Goal: Transaction & Acquisition: Purchase product/service

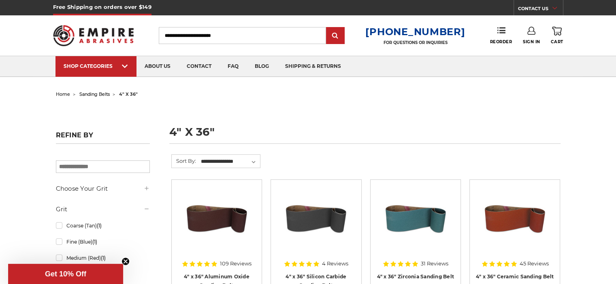
click at [106, 33] on img at bounding box center [93, 36] width 81 height 32
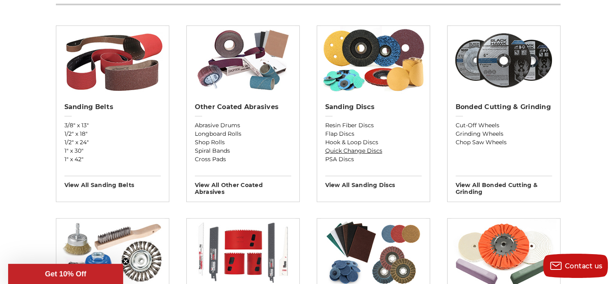
click at [377, 150] on link "Quick Change Discs" at bounding box center [373, 151] width 96 height 8
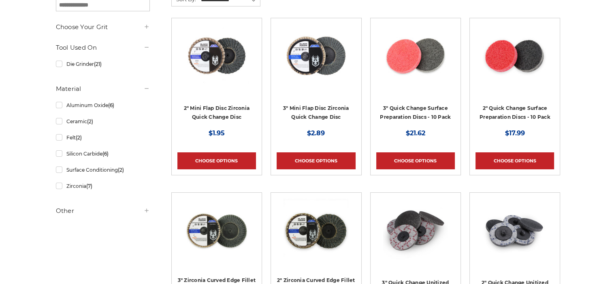
click at [146, 210] on use at bounding box center [146, 211] width 4 height 4
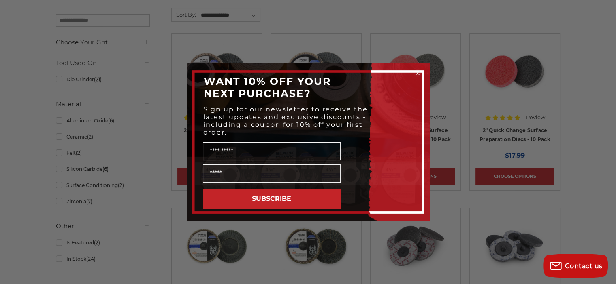
scroll to position [121, 0]
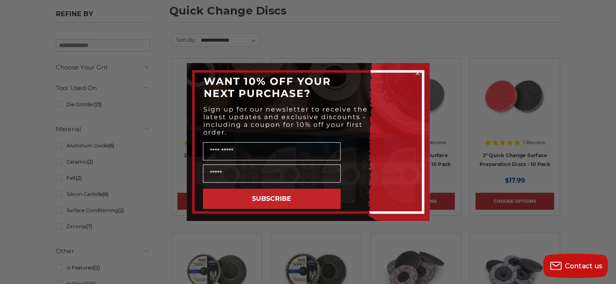
click at [418, 72] on circle "Close dialog" at bounding box center [417, 74] width 8 height 8
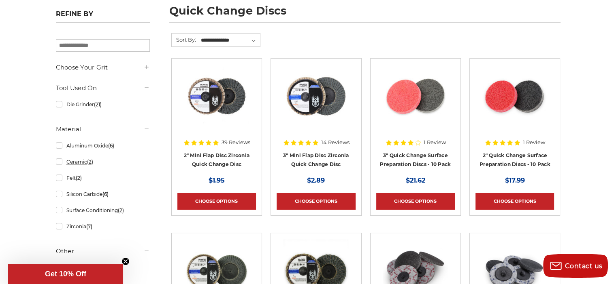
click at [59, 162] on link "Ceramic (2)" at bounding box center [103, 162] width 94 height 14
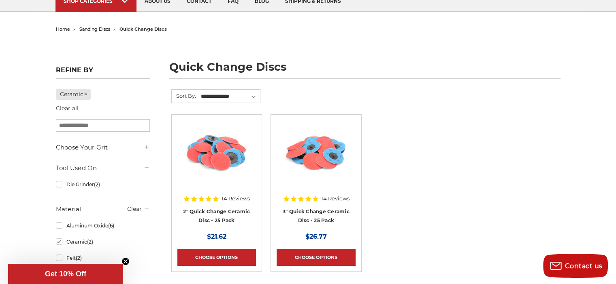
scroll to position [81, 0]
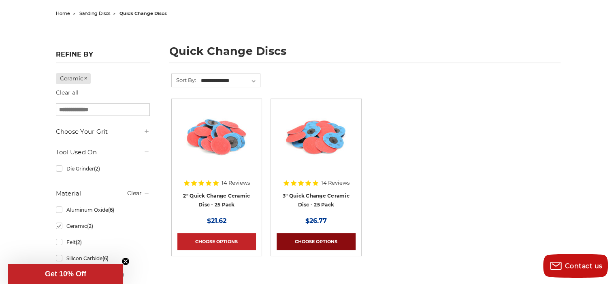
click at [327, 242] on link "Choose Options" at bounding box center [315, 242] width 79 height 17
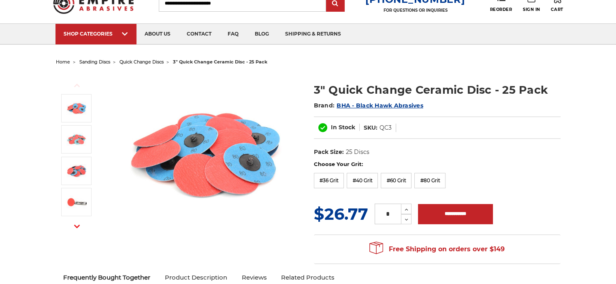
scroll to position [76, 0]
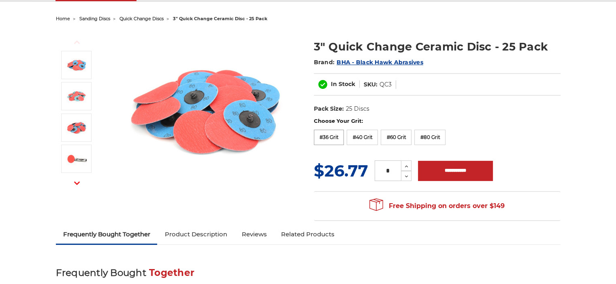
click at [329, 135] on label "#36 Grit" at bounding box center [329, 137] width 30 height 15
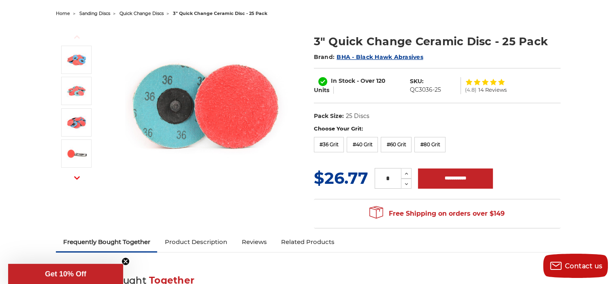
scroll to position [0, 0]
click at [406, 172] on icon at bounding box center [406, 173] width 6 height 7
type input "*"
click at [446, 176] on input "**********" at bounding box center [455, 179] width 75 height 20
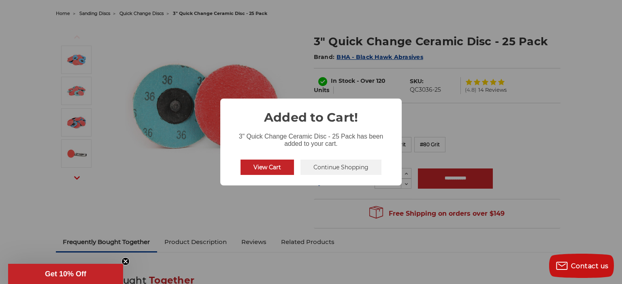
click at [346, 170] on button "Continue Shopping" at bounding box center [340, 167] width 81 height 15
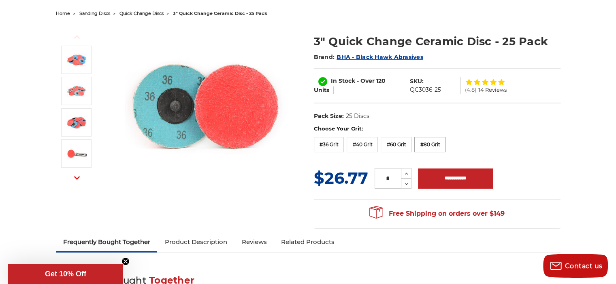
click at [427, 147] on label "#80 Grit" at bounding box center [429, 144] width 31 height 15
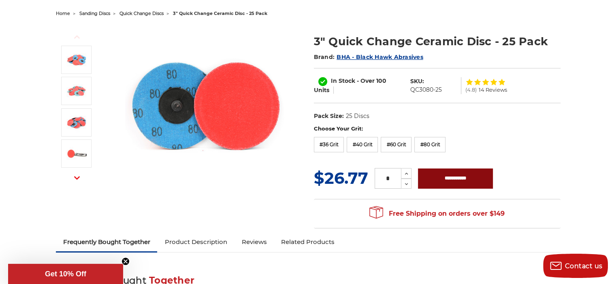
click at [442, 179] on input "**********" at bounding box center [455, 179] width 75 height 20
type input "**********"
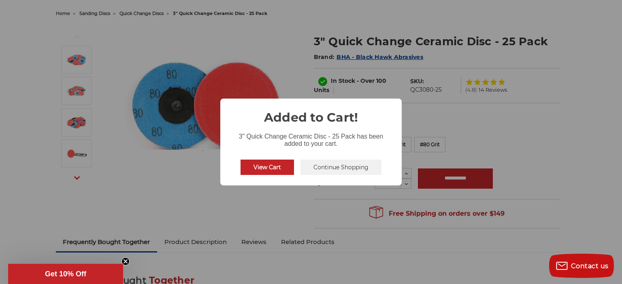
click at [332, 168] on button "Continue Shopping" at bounding box center [340, 167] width 81 height 15
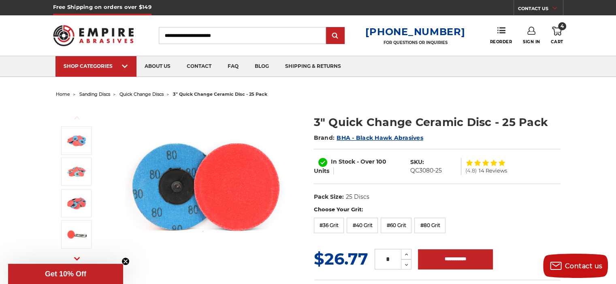
click at [147, 94] on span "quick change discs" at bounding box center [141, 94] width 44 height 6
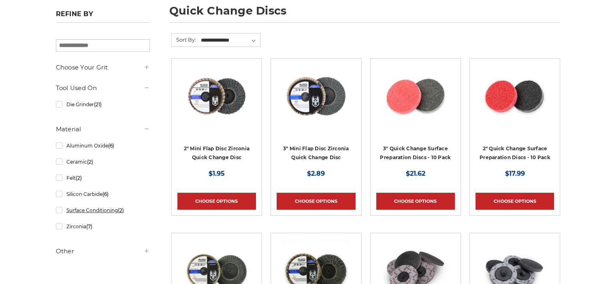
click at [58, 212] on link "Surface Conditioning (2)" at bounding box center [103, 211] width 94 height 14
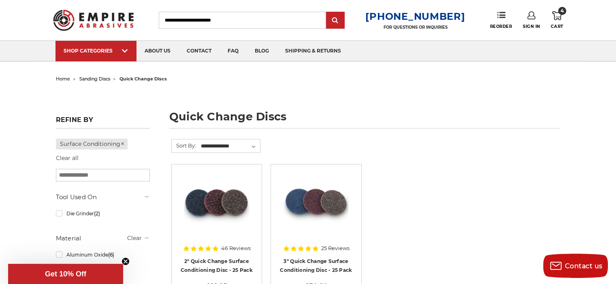
scroll to position [77, 0]
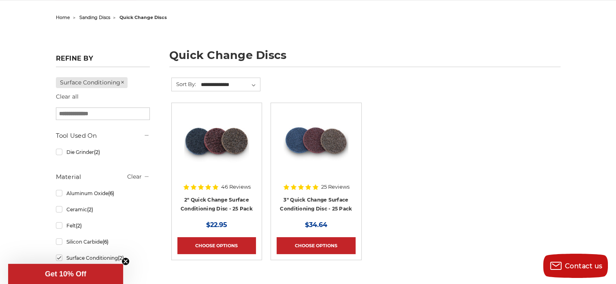
click at [323, 255] on article "25 Reviews 3" Quick Change Surface Conditioning Disc - 25 Pack MSRP: Was: Now: …" at bounding box center [315, 182] width 91 height 158
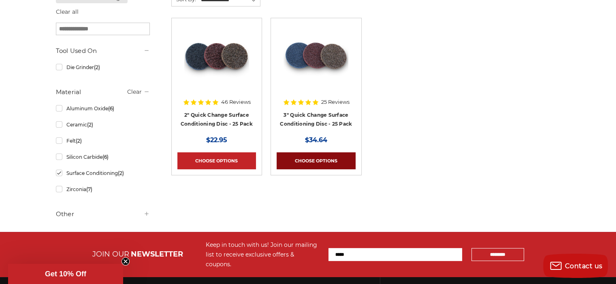
click at [314, 159] on link "Choose Options" at bounding box center [315, 161] width 79 height 17
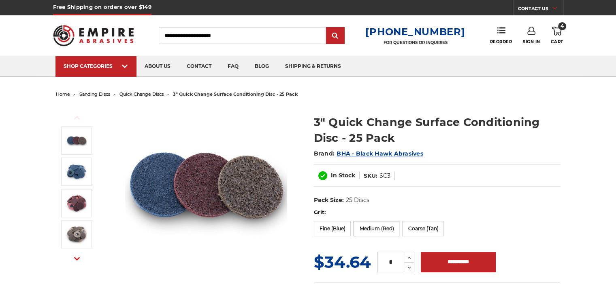
click at [375, 221] on label "Medium (Red)" at bounding box center [376, 228] width 46 height 15
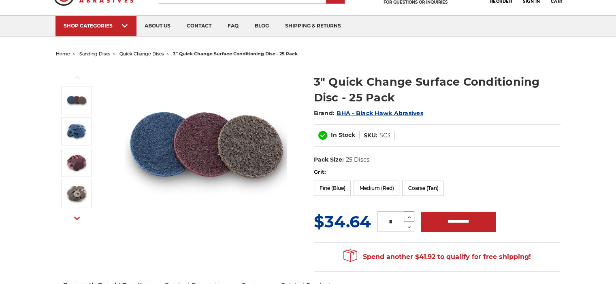
click at [408, 214] on icon at bounding box center [409, 217] width 6 height 7
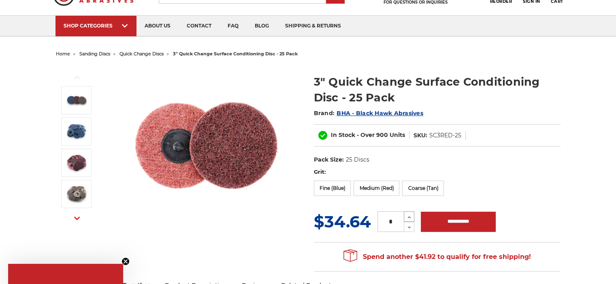
type input "*"
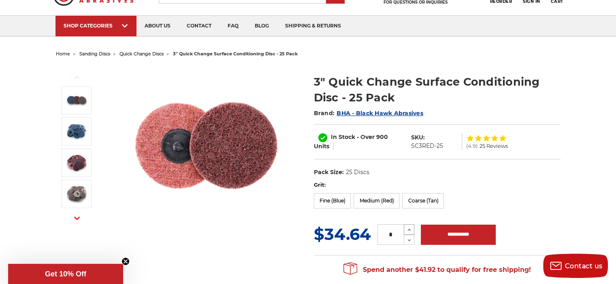
scroll to position [0, 0]
click at [453, 230] on input "**********" at bounding box center [457, 235] width 75 height 20
type input "**********"
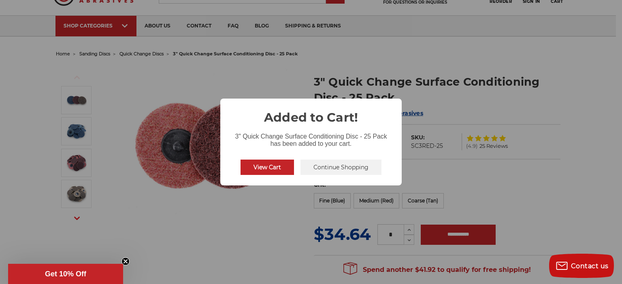
click at [275, 168] on button "View Cart" at bounding box center [266, 167] width 53 height 15
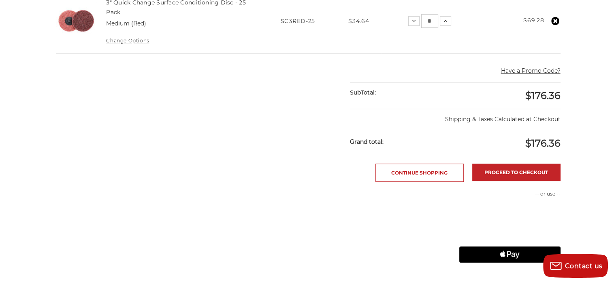
scroll to position [364, 0]
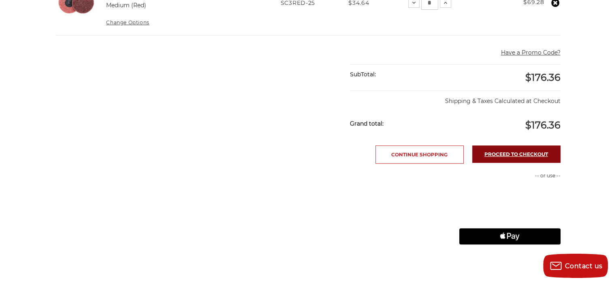
click at [513, 152] on link "Proceed to checkout" at bounding box center [516, 154] width 88 height 17
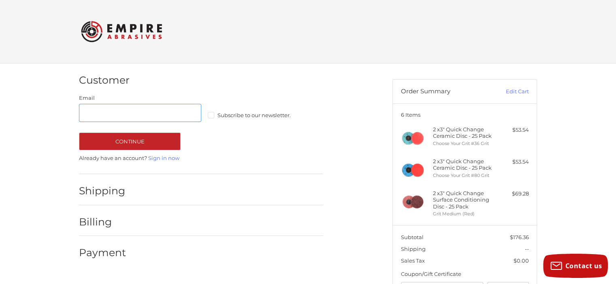
scroll to position [6, 0]
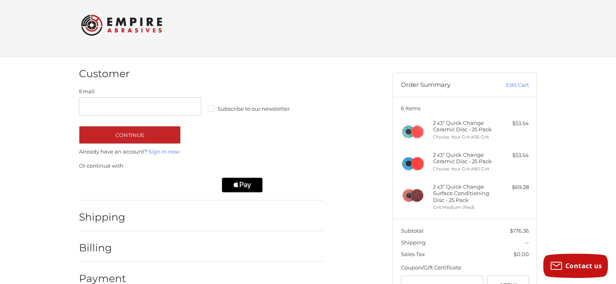
click at [191, 105] on keeper-lock "Open Keeper Popup" at bounding box center [191, 107] width 10 height 10
click at [155, 104] on input "Email" at bounding box center [140, 107] width 122 height 18
type input "***"
drag, startPoint x: 278, startPoint y: 119, endPoint x: 273, endPoint y: 119, distance: 4.9
click at [278, 119] on div "Email *** Subscribe to our newsletter. Continue" at bounding box center [201, 116] width 244 height 56
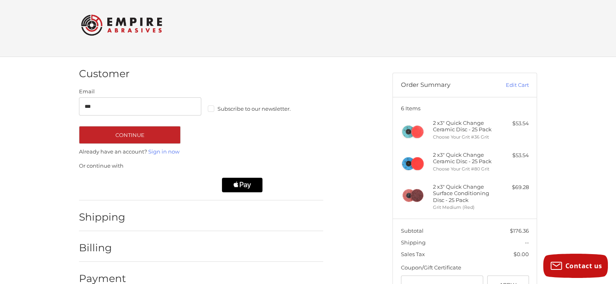
click at [210, 111] on label "Subscribe to our newsletter." at bounding box center [269, 109] width 122 height 6
click at [175, 152] on link "Sign in now" at bounding box center [163, 152] width 31 height 6
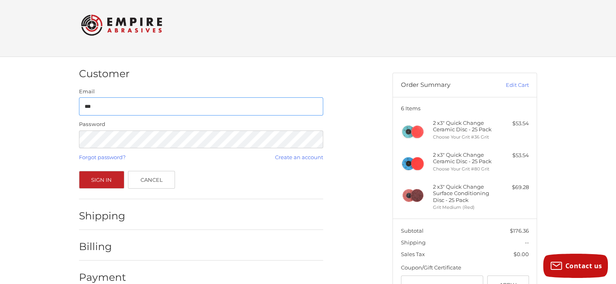
click at [289, 108] on input "***" at bounding box center [201, 107] width 244 height 18
click at [311, 105] on keeper-lock "Open Keeper Popup" at bounding box center [313, 107] width 10 height 10
type input "**********"
click at [107, 179] on button "Sign In" at bounding box center [101, 180] width 45 height 18
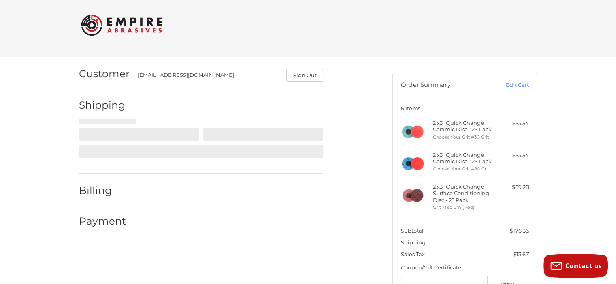
scroll to position [38, 0]
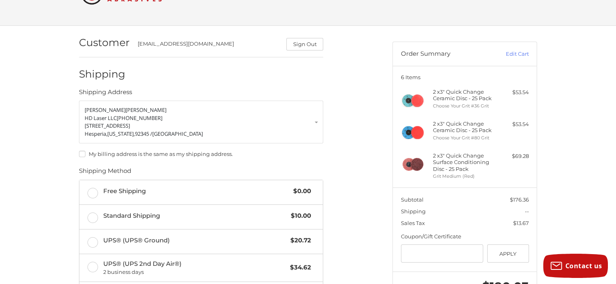
drag, startPoint x: 89, startPoint y: 193, endPoint x: 51, endPoint y: 185, distance: 39.4
click at [51, 185] on div "Customer hdlaserservice@gmail.com Sign Out Shipping Shipping Address Eric Aube …" at bounding box center [308, 241] width 616 height 430
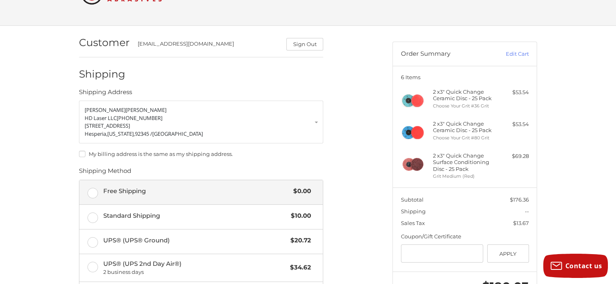
click at [92, 189] on label "Free Shipping $0.00" at bounding box center [200, 192] width 243 height 24
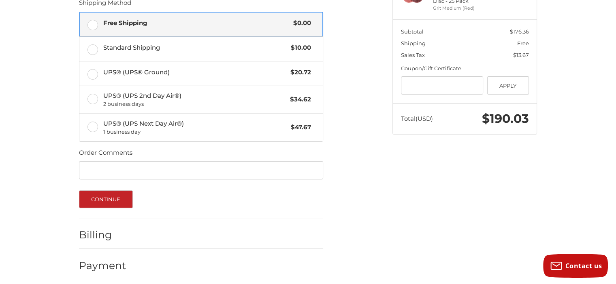
scroll to position [208, 0]
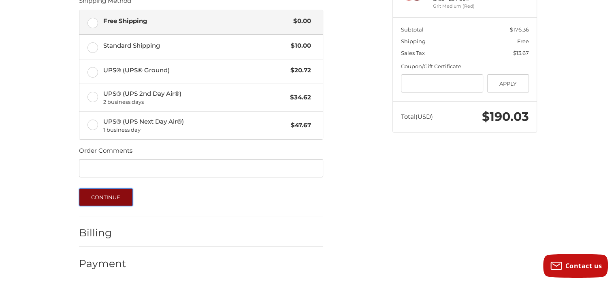
click at [123, 199] on button "Continue" at bounding box center [106, 198] width 54 height 18
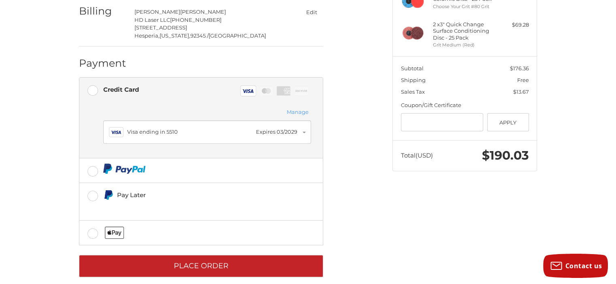
scroll to position [178, 0]
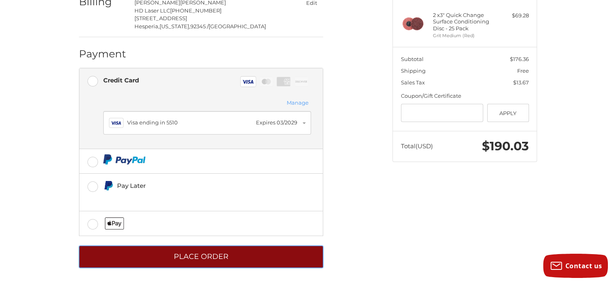
click at [236, 259] on button "Place Order" at bounding box center [201, 257] width 244 height 22
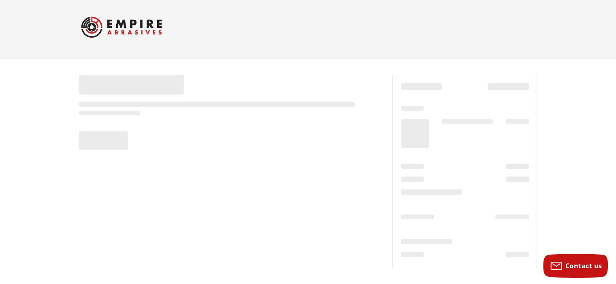
scroll to position [4, 0]
